Goal: Task Accomplishment & Management: Use online tool/utility

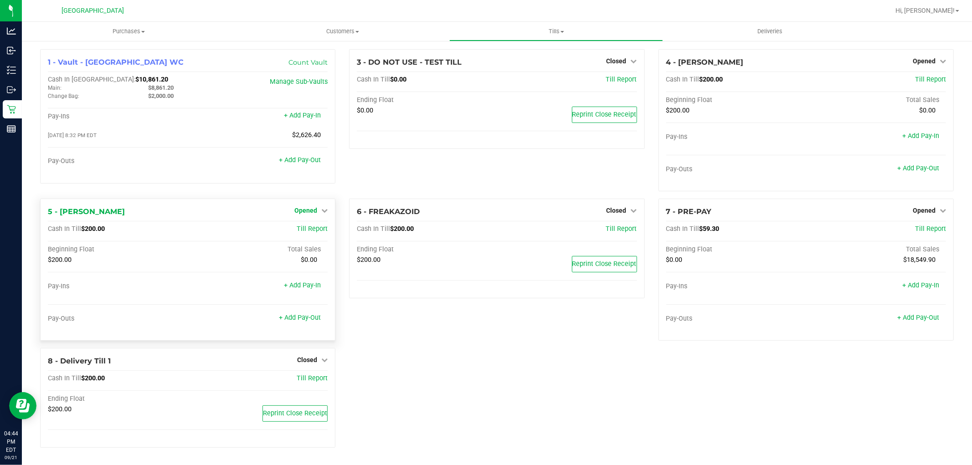
click at [313, 212] on span "Opened" at bounding box center [305, 210] width 23 height 7
click at [313, 232] on link "Close Till" at bounding box center [307, 229] width 25 height 7
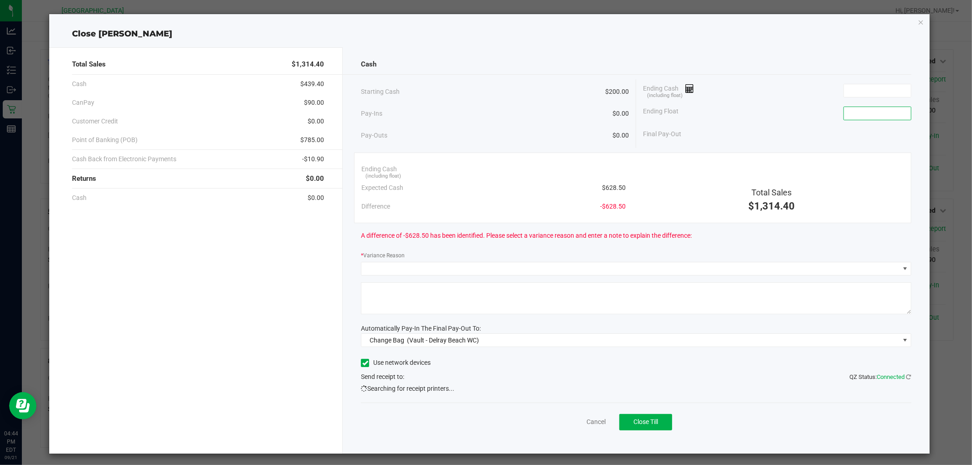
click at [888, 113] on input at bounding box center [877, 113] width 67 height 13
type input "$200.00"
click at [570, 342] on span "Change Bag (Vault - Delray Beach WC)" at bounding box center [630, 340] width 538 height 13
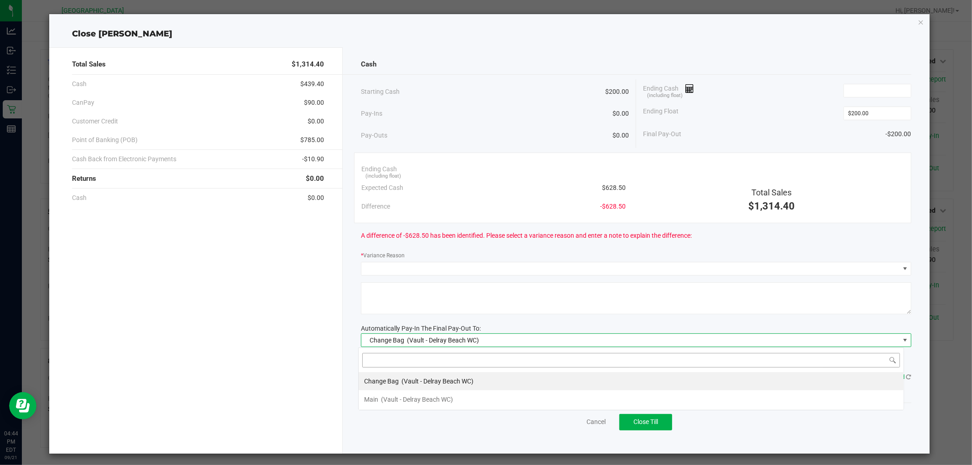
scroll to position [14, 546]
click at [417, 406] on div "Main (Vault - [GEOGRAPHIC_DATA] WC)" at bounding box center [408, 400] width 89 height 16
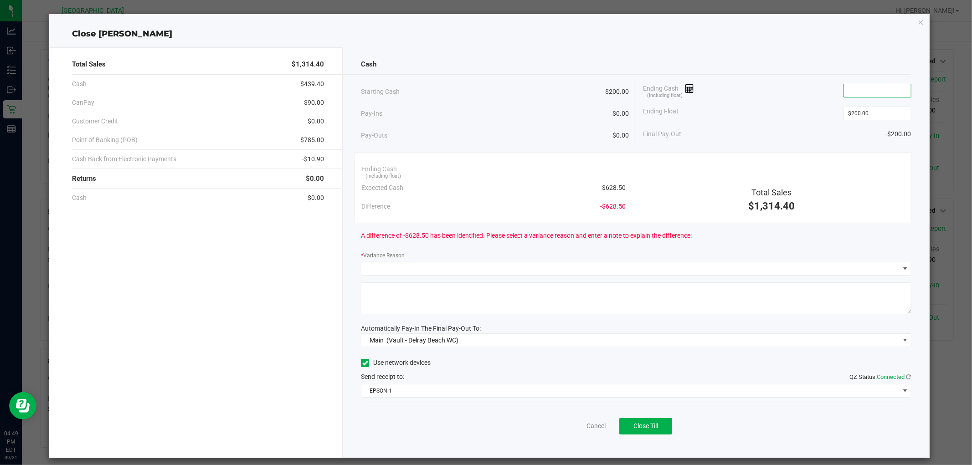
click at [891, 95] on input at bounding box center [877, 90] width 67 height 13
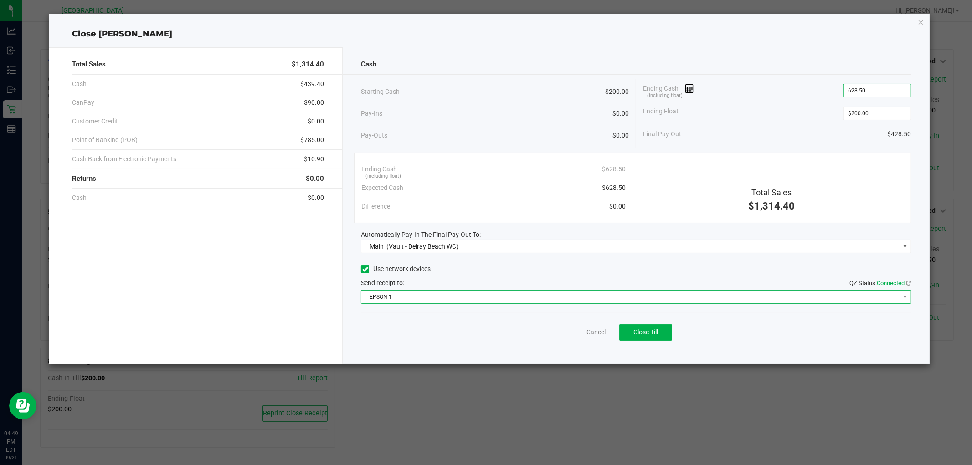
type input "$628.50"
click at [512, 301] on span "EPSON-1" at bounding box center [630, 297] width 538 height 13
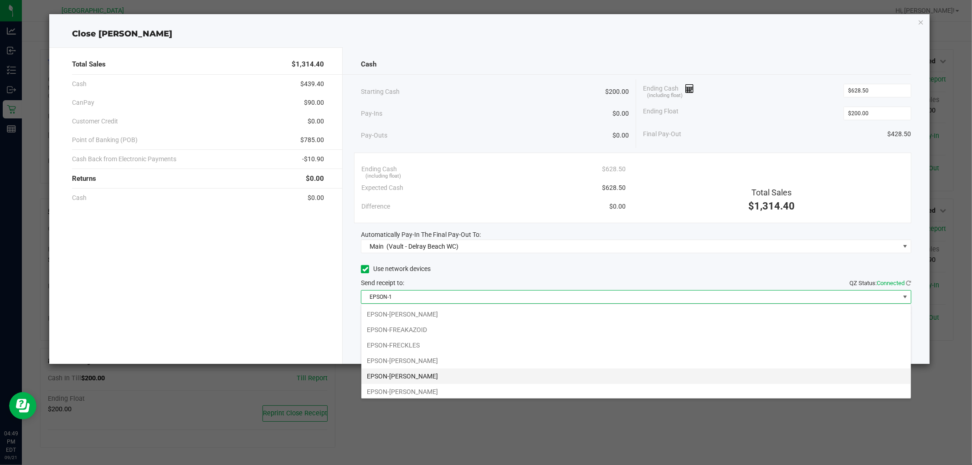
scroll to position [64, 0]
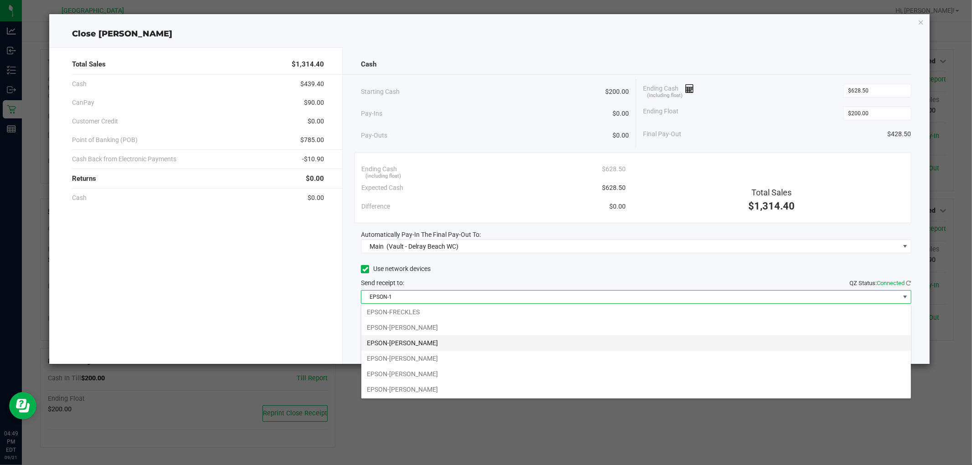
click at [482, 343] on li "EPSON-[PERSON_NAME]" at bounding box center [636, 342] width 550 height 15
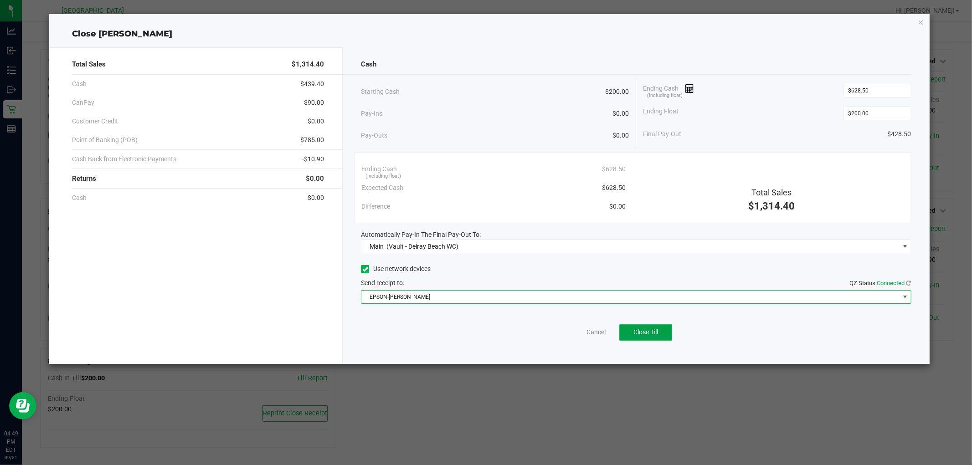
click at [634, 331] on span "Close Till" at bounding box center [646, 332] width 25 height 7
